Goal: Transaction & Acquisition: Purchase product/service

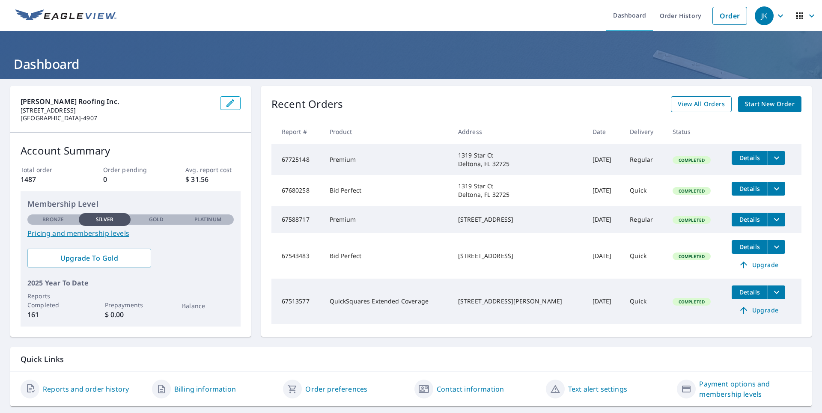
click at [693, 103] on span "View All Orders" at bounding box center [701, 104] width 47 height 11
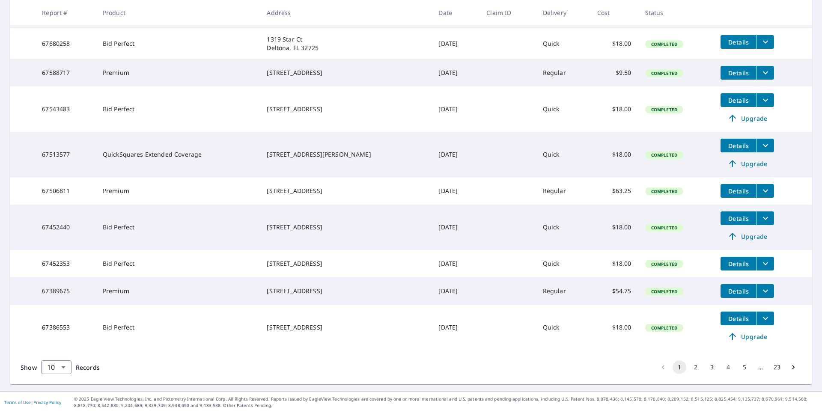
scroll to position [206, 0]
click at [690, 369] on button "2" at bounding box center [696, 367] width 14 height 14
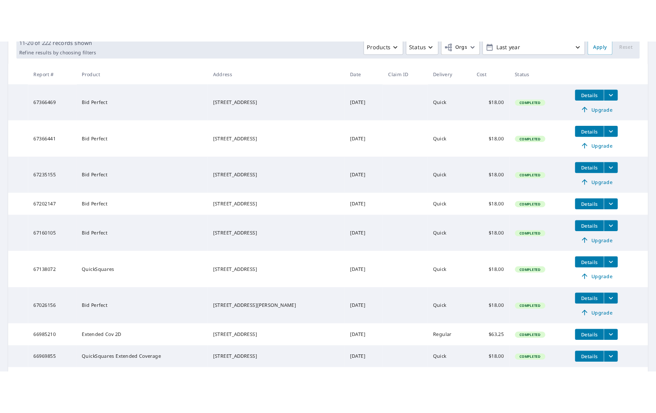
scroll to position [142, 0]
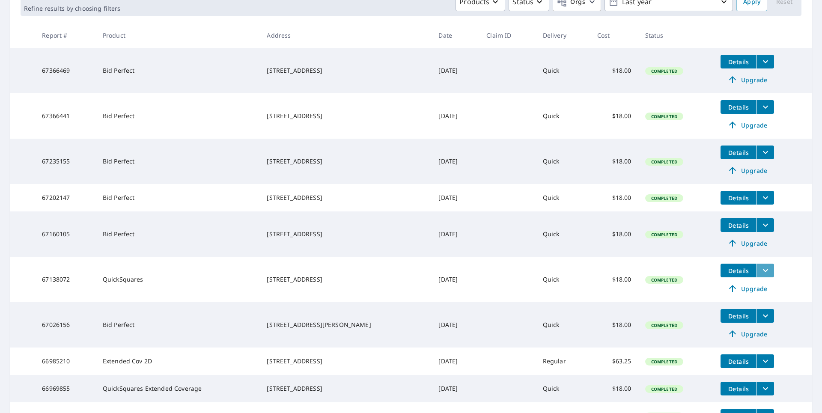
click at [760, 271] on icon "filesDropdownBtn-67138072" at bounding box center [765, 270] width 10 height 10
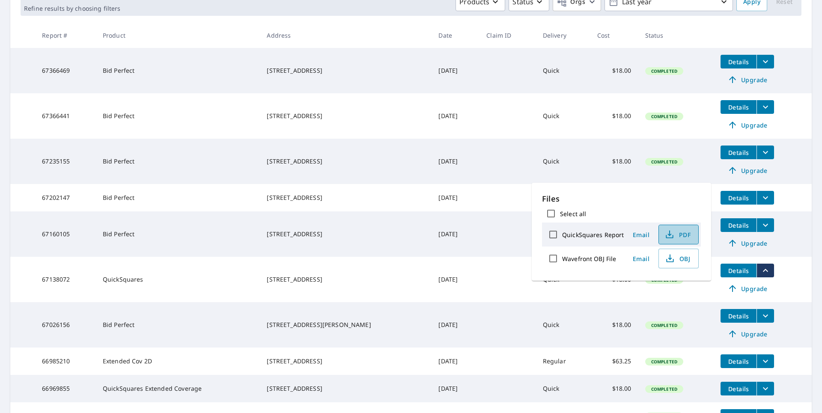
click at [681, 231] on span "PDF" at bounding box center [677, 234] width 27 height 10
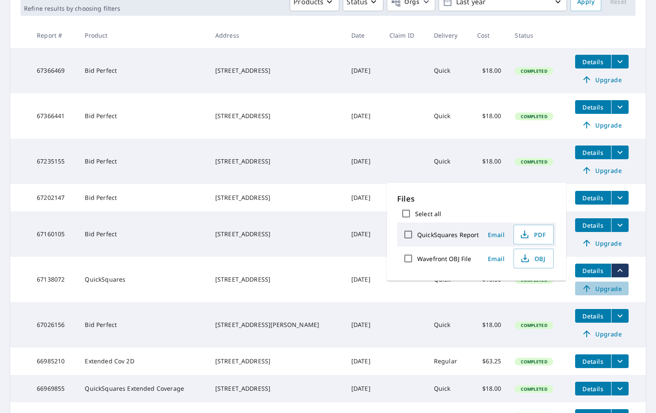
click at [599, 290] on span "Upgrade" at bounding box center [601, 288] width 43 height 10
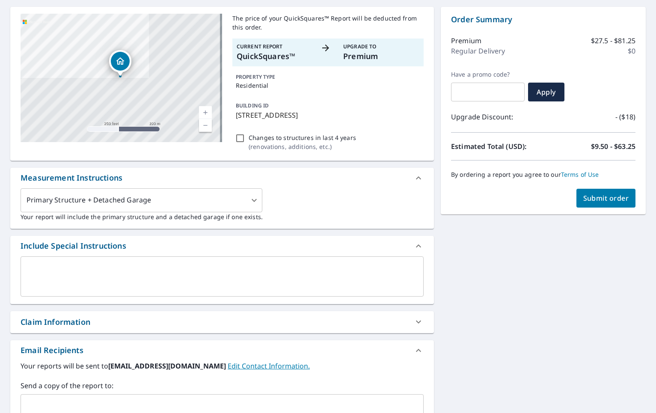
scroll to position [78, 0]
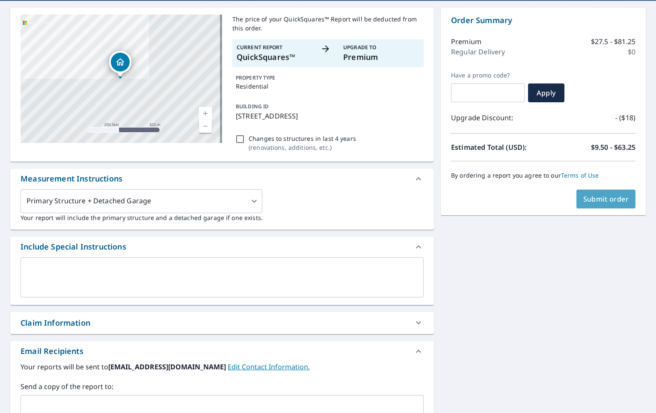
click at [592, 200] on span "Submit order" at bounding box center [606, 198] width 46 height 9
